Goal: Navigation & Orientation: Find specific page/section

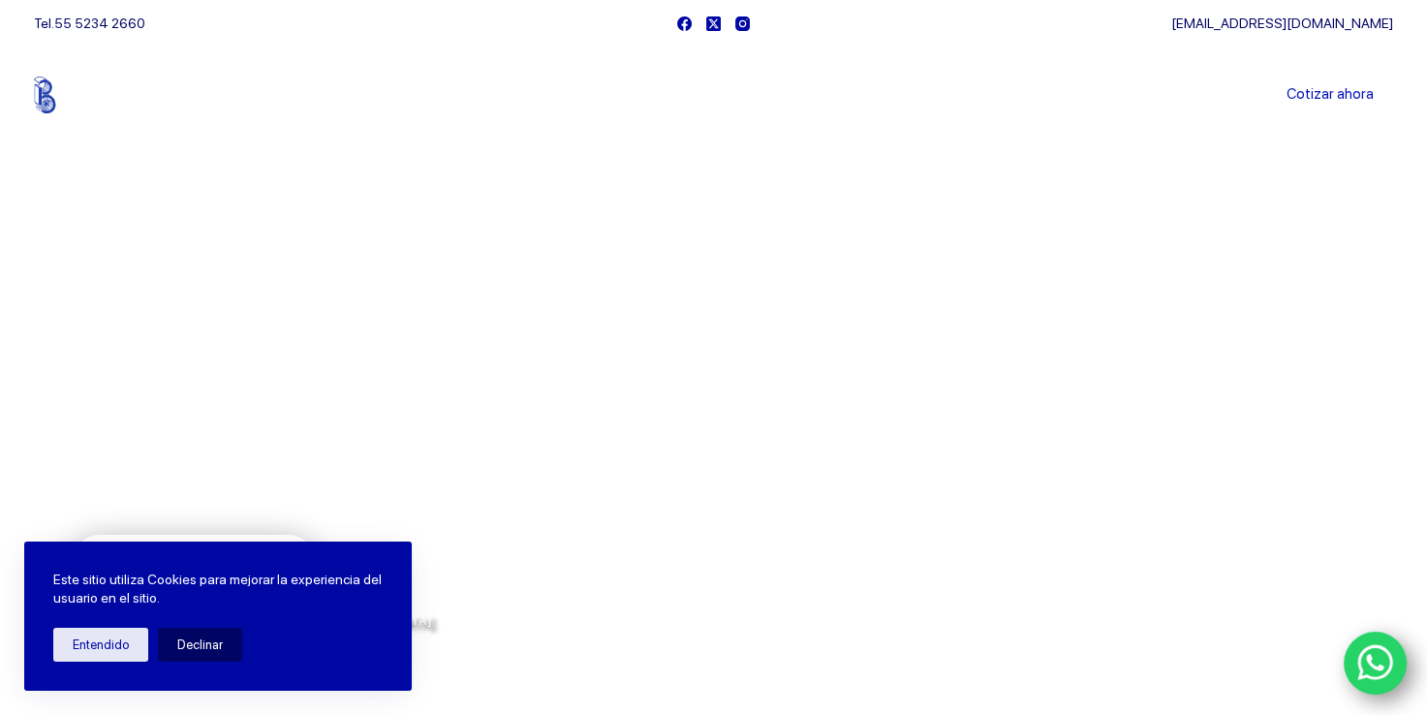
click at [1369, 658] on icon "WhatsApp" at bounding box center [1375, 663] width 36 height 36
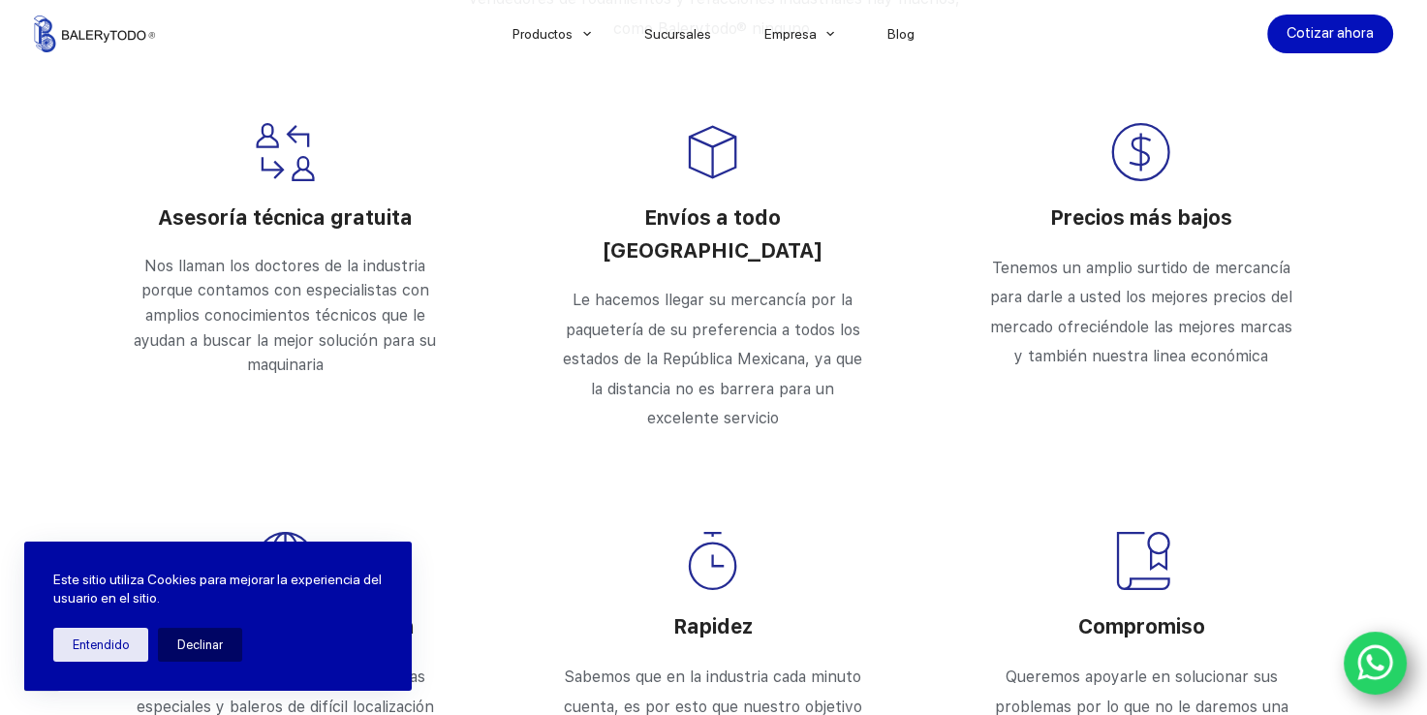
scroll to position [3750, 0]
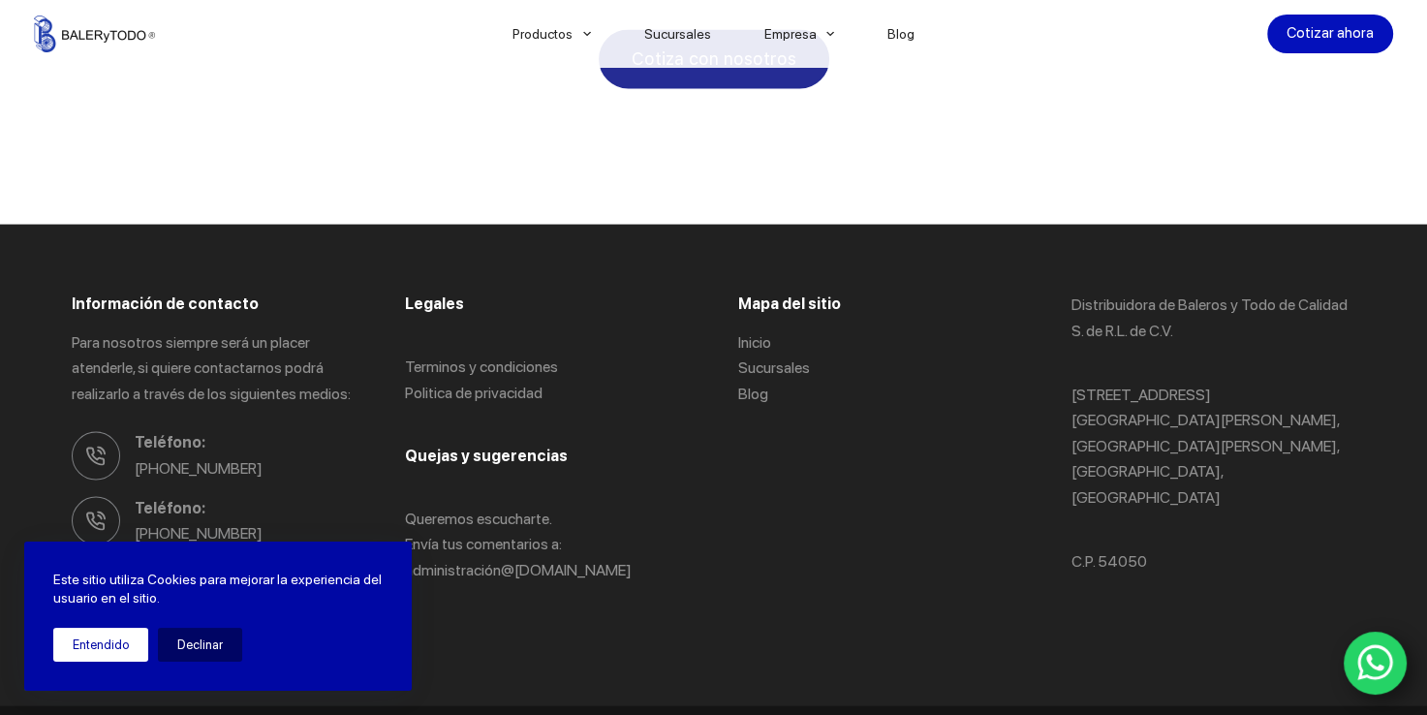
click at [112, 640] on button "Entendido" at bounding box center [100, 645] width 95 height 34
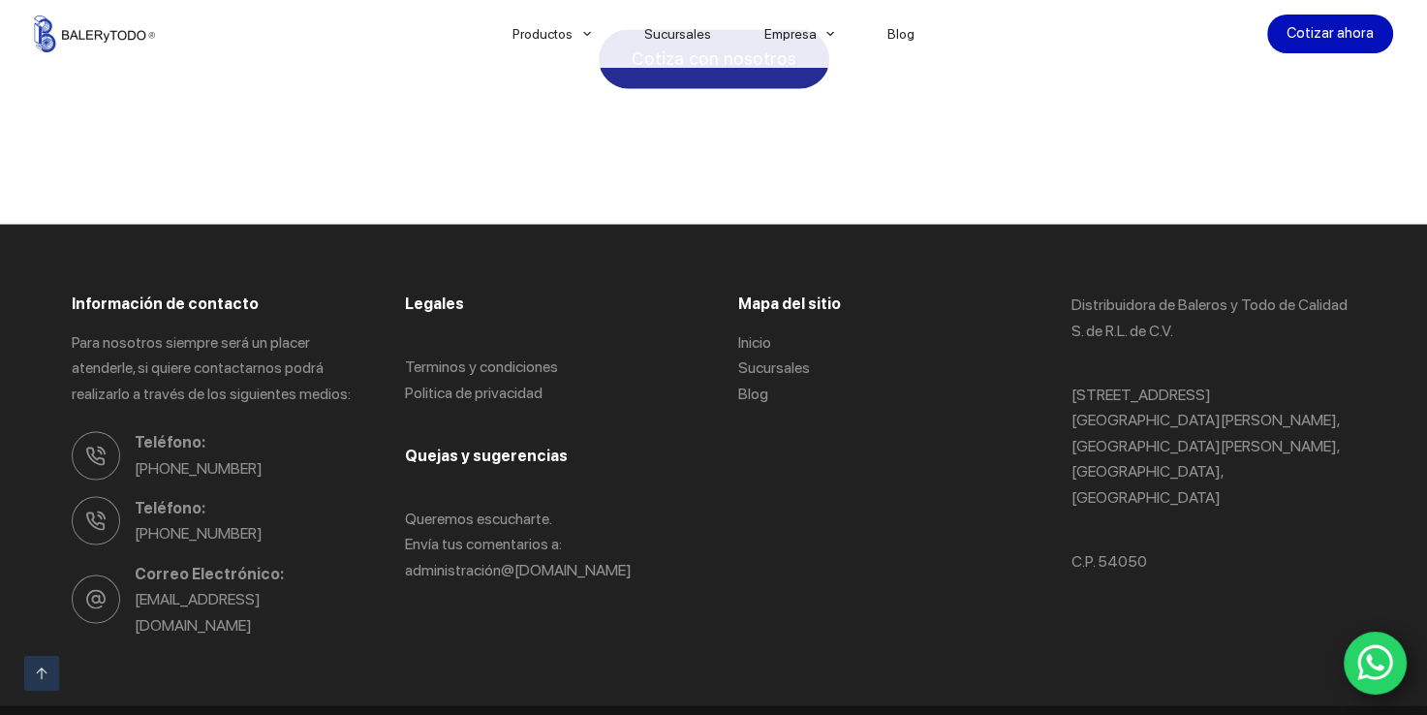
scroll to position [0, 0]
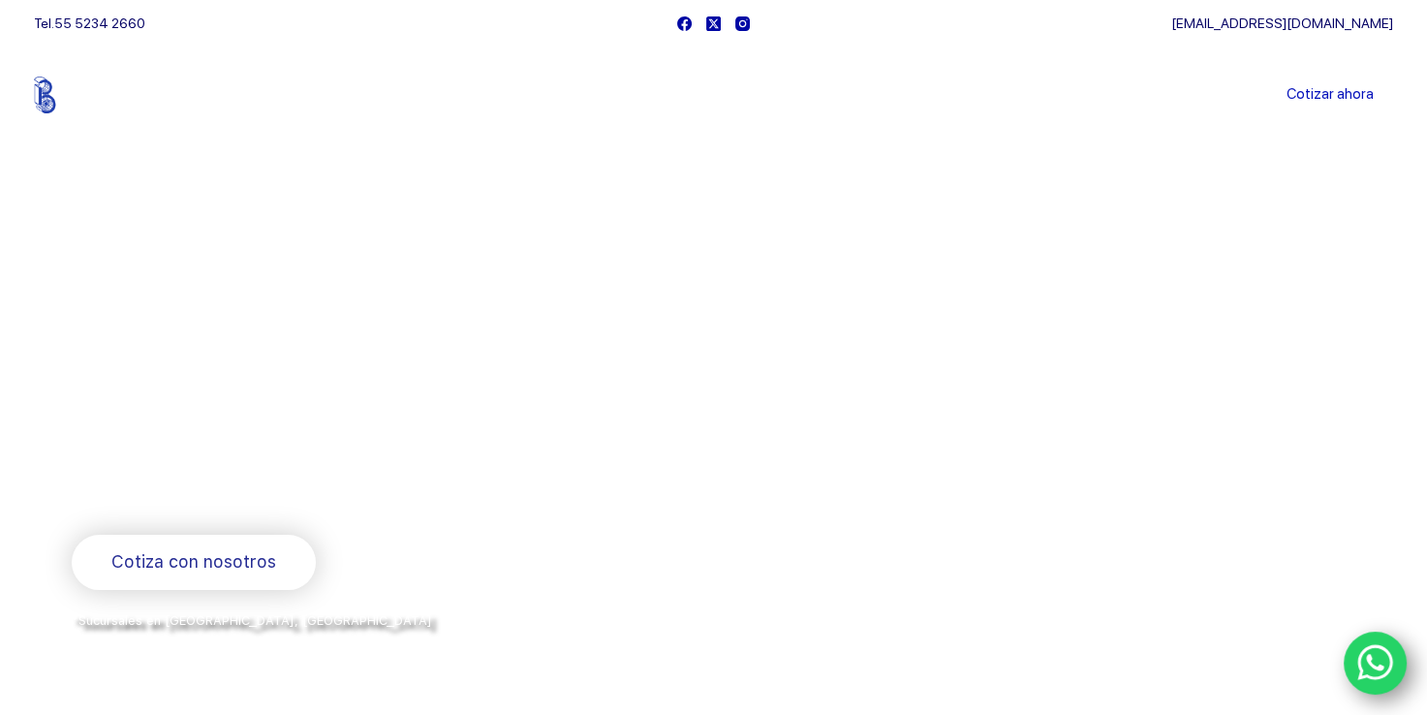
click at [683, 84] on li "Sucursales" at bounding box center [677, 94] width 120 height 97
click at [685, 95] on link "Sucursales" at bounding box center [677, 95] width 120 height 0
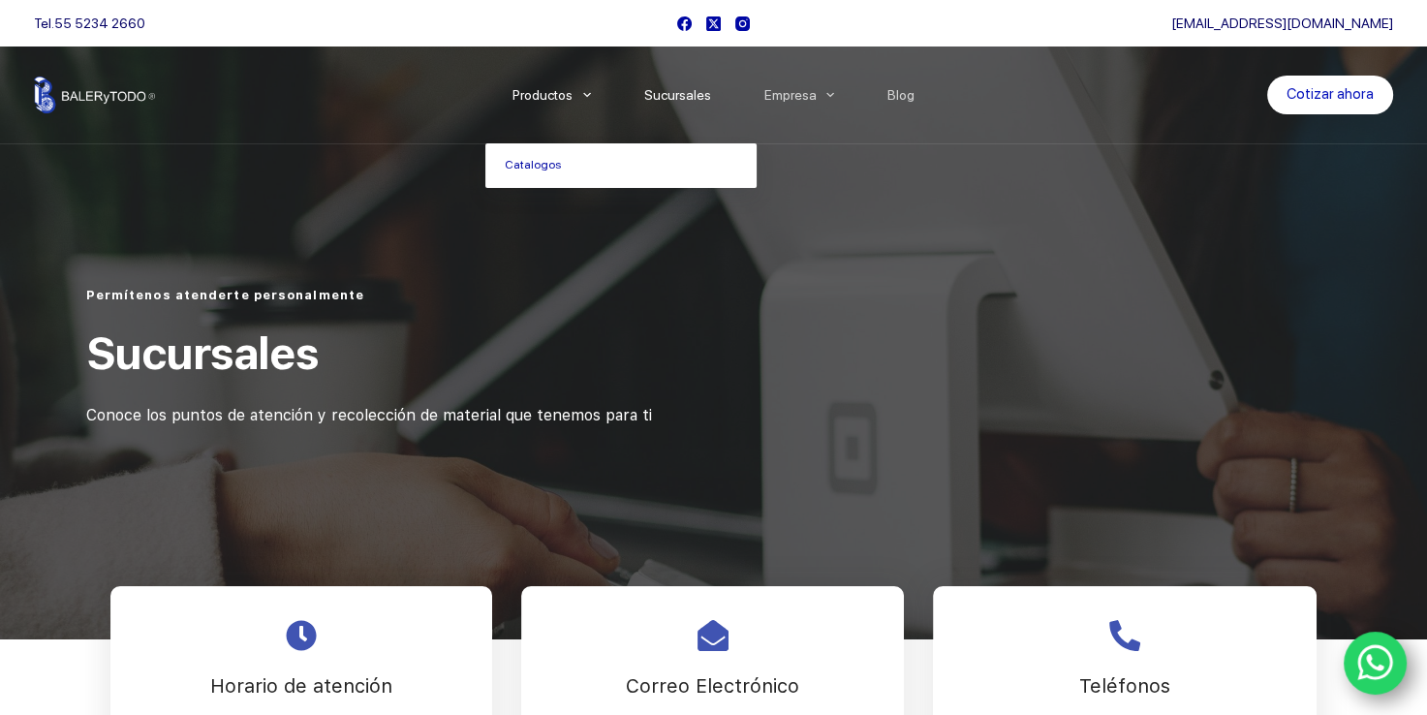
click at [547, 106] on li "Productos Catalogos" at bounding box center [551, 94] width 132 height 97
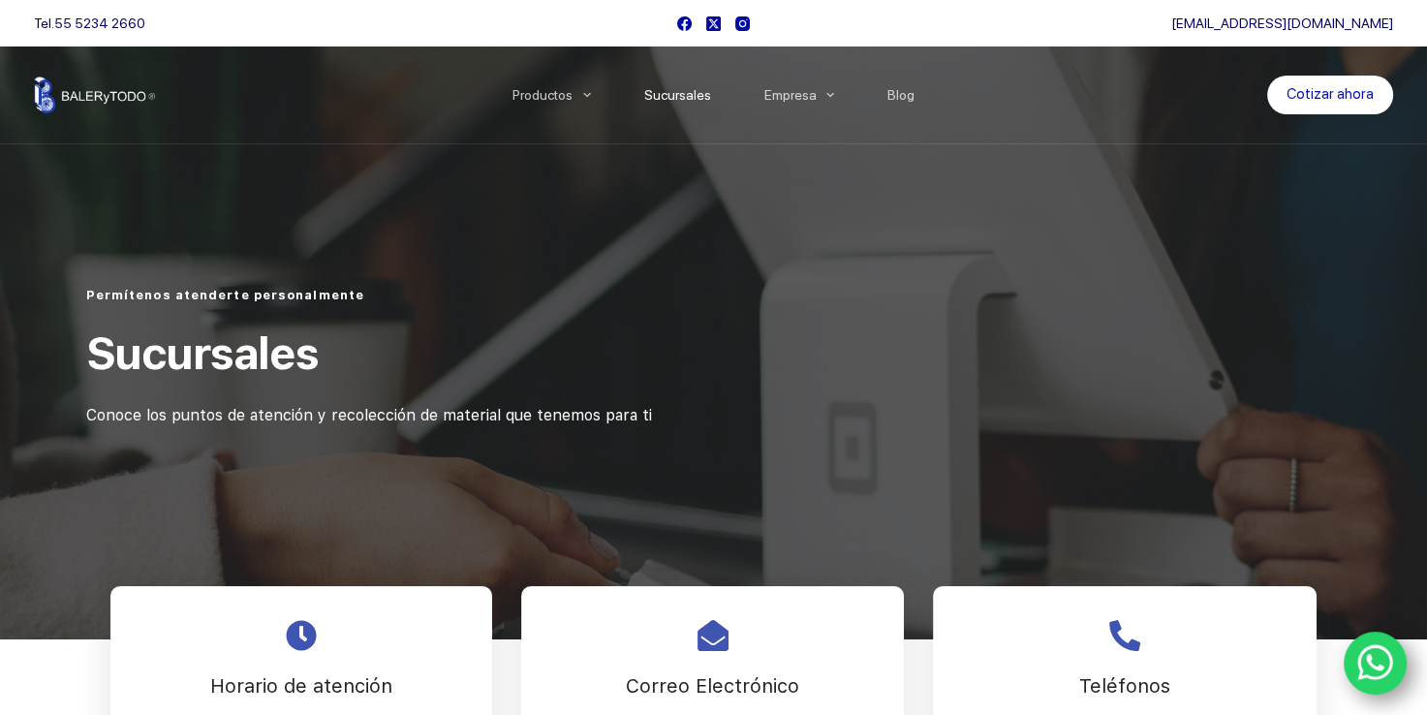
click at [116, 85] on img at bounding box center [94, 95] width 121 height 37
